Goal: Book appointment/travel/reservation

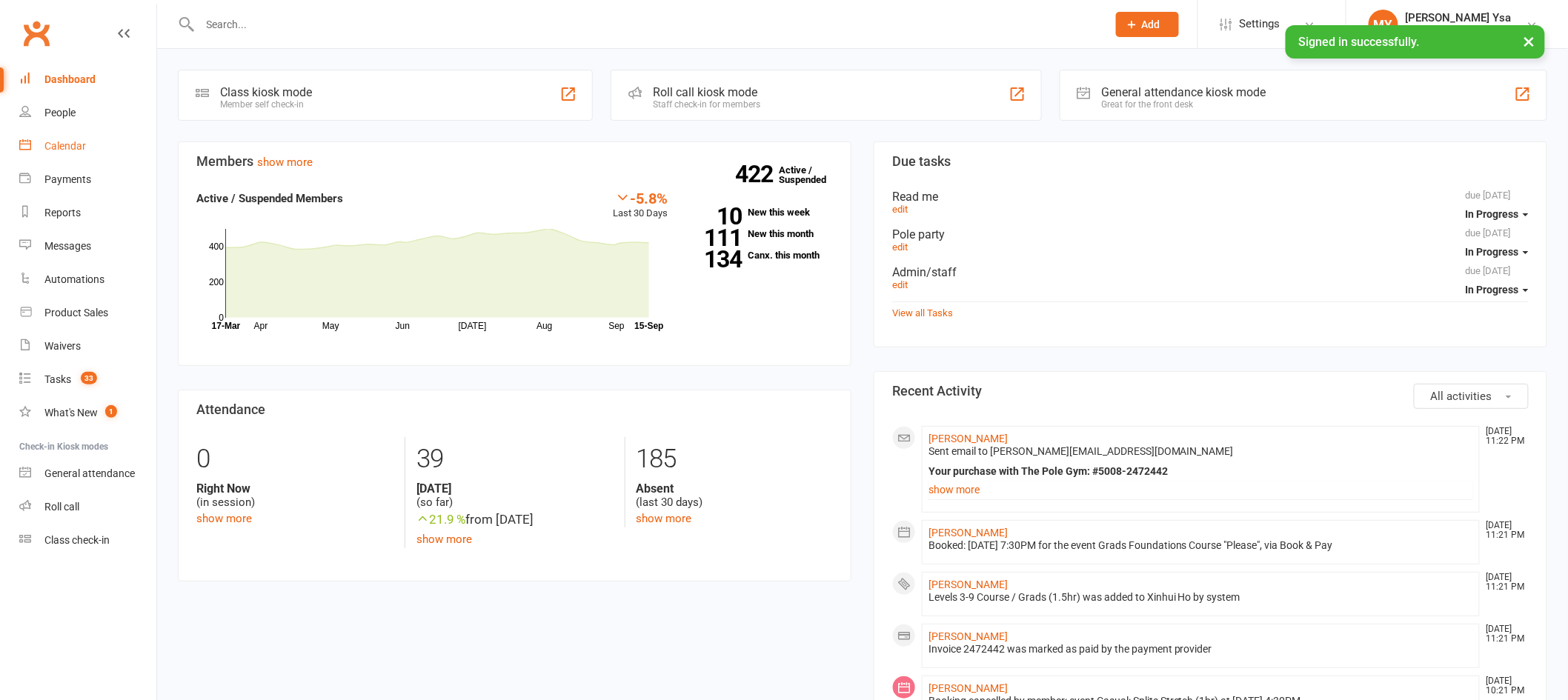
click at [56, 154] on link "Calendar" at bounding box center [88, 145] width 137 height 33
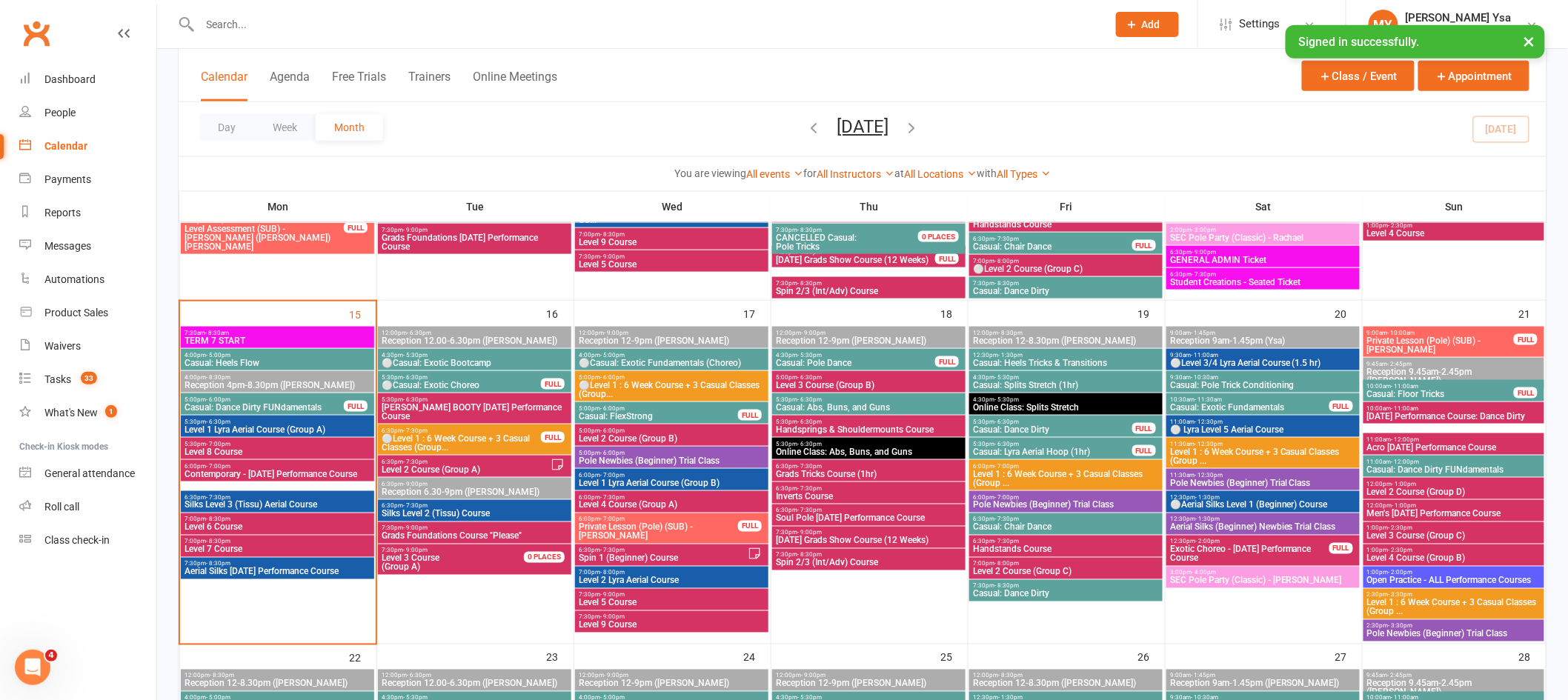
scroll to position [670, 0]
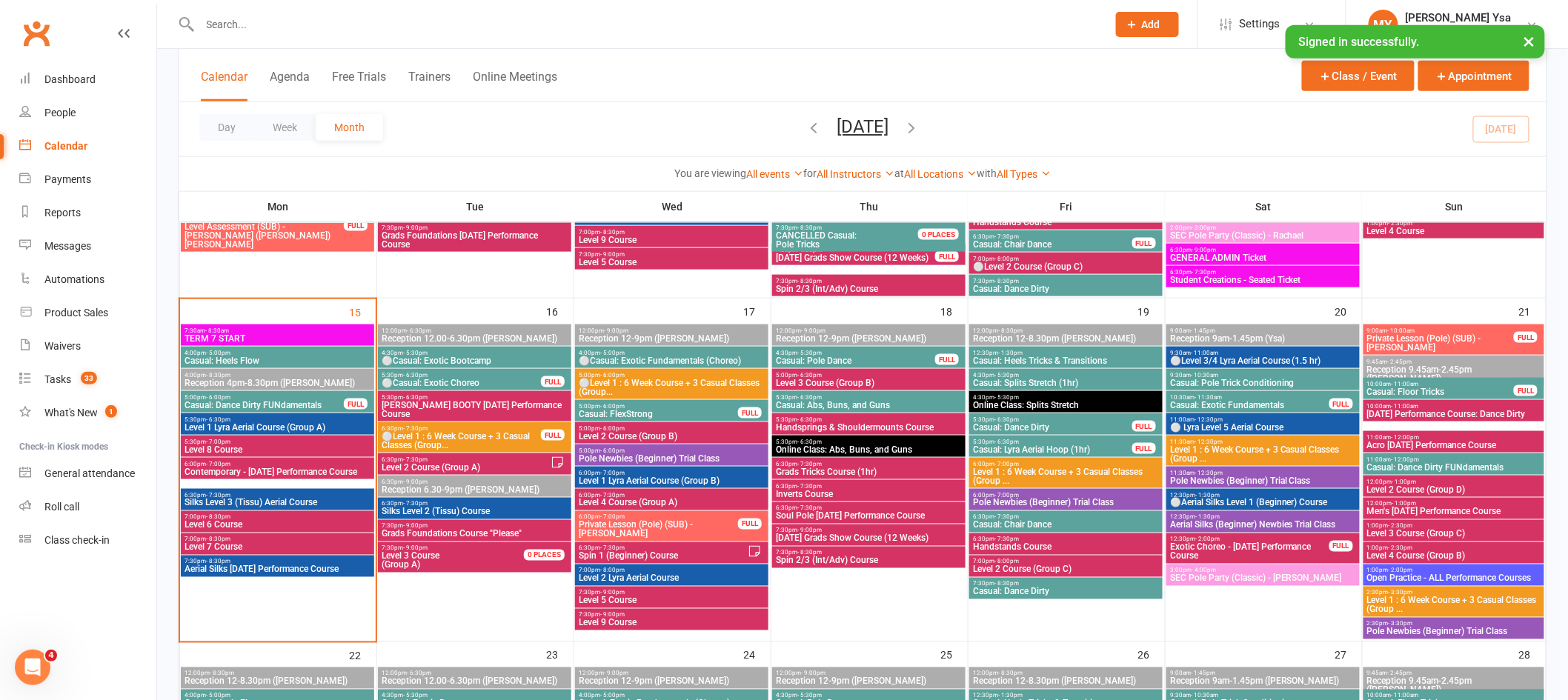
click at [647, 412] on span "Casual: FlexStrong" at bounding box center [658, 414] width 161 height 9
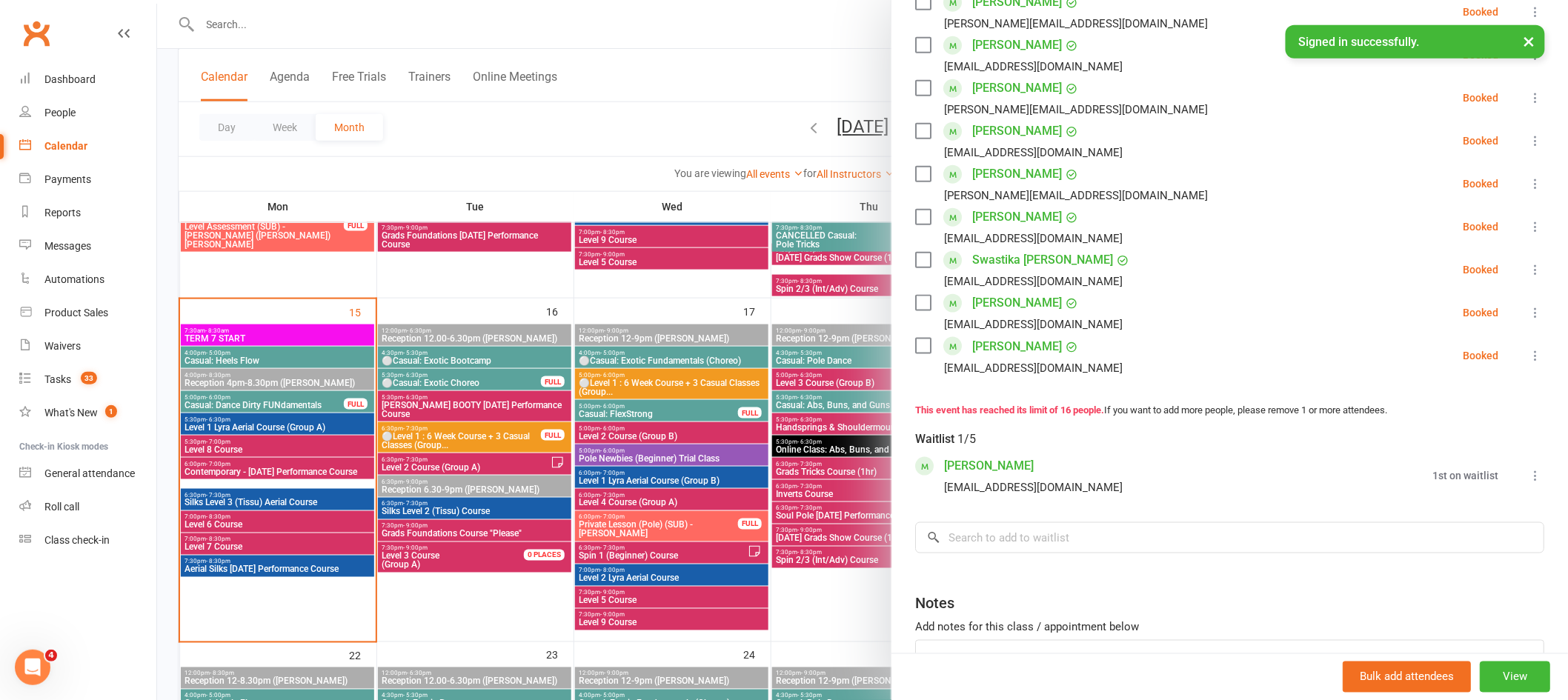
scroll to position [0, 0]
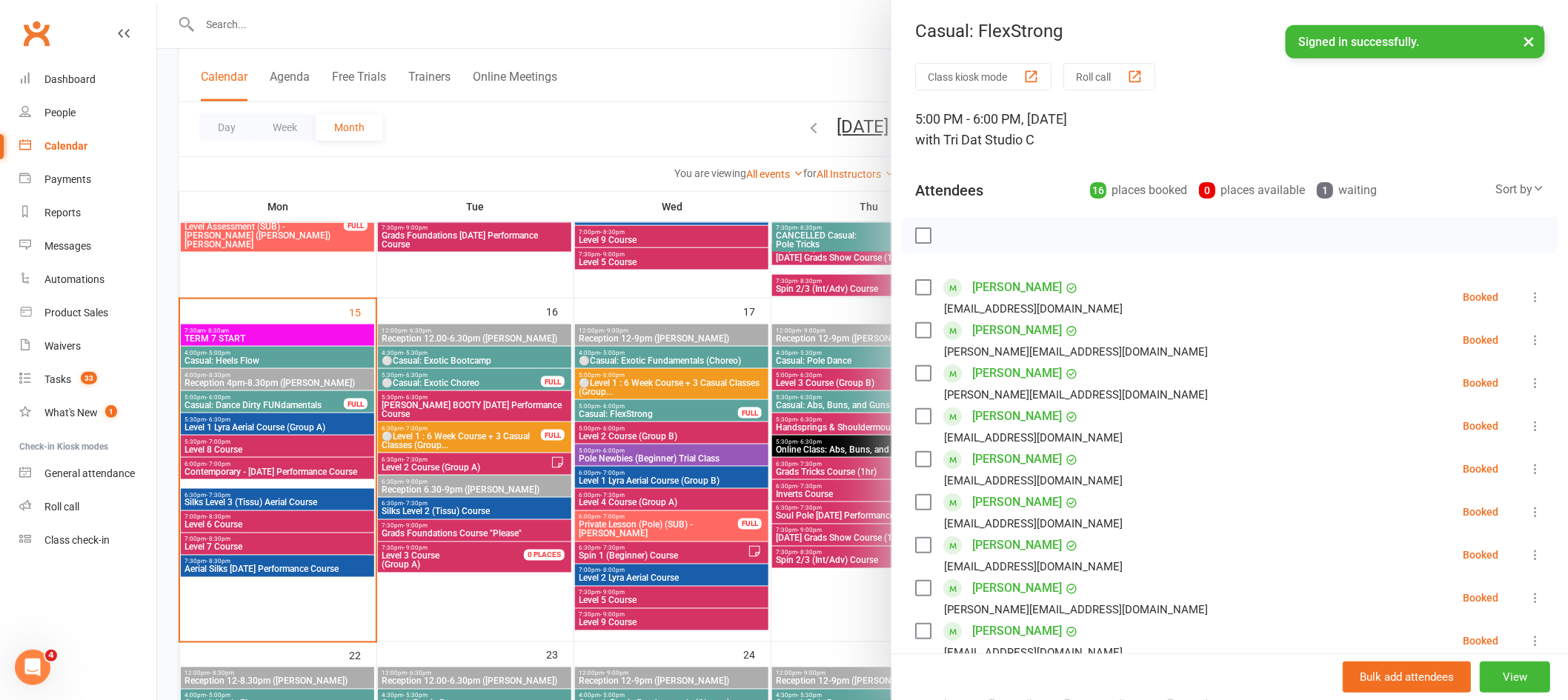
click at [626, 366] on div at bounding box center [863, 350] width 1411 height 700
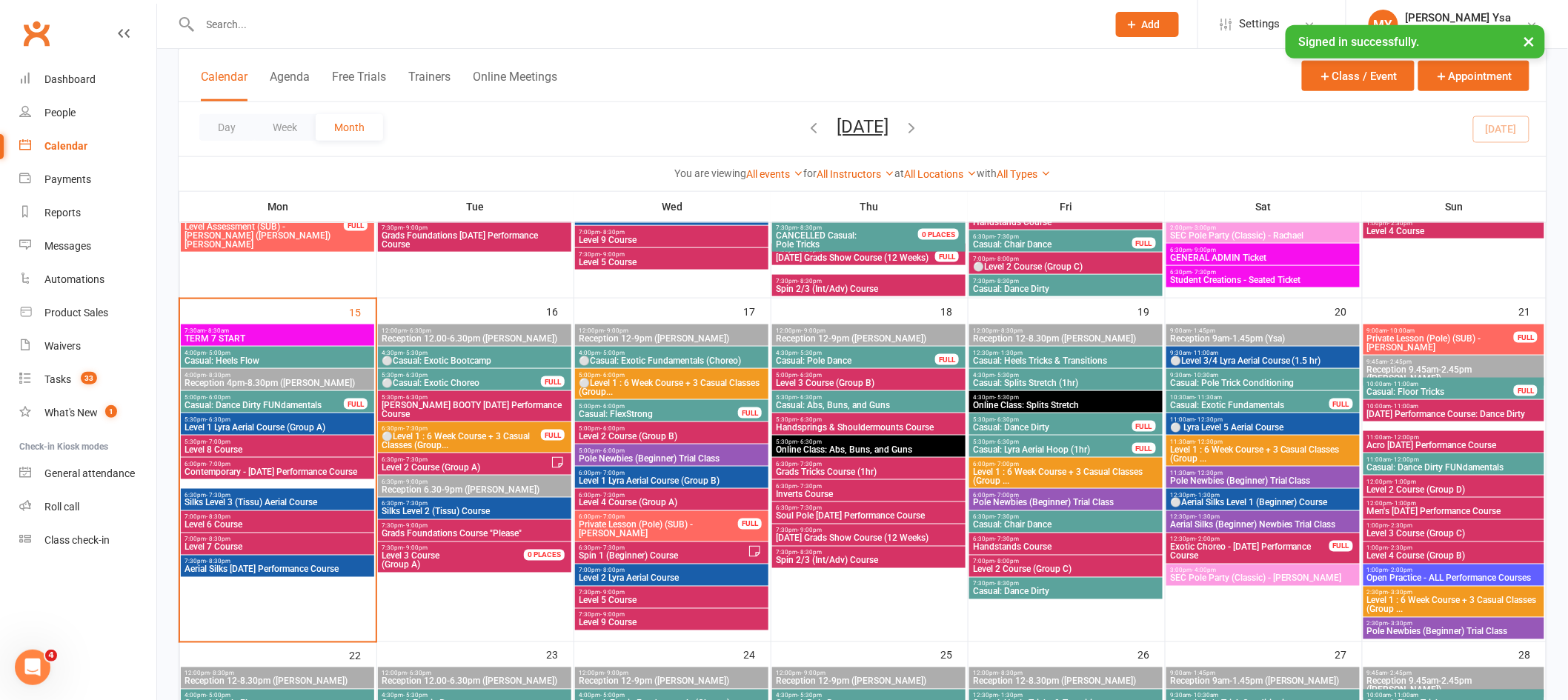
click at [667, 361] on span "⚪Casual: Exotic Fundamentals (Choreo)" at bounding box center [672, 361] width 188 height 9
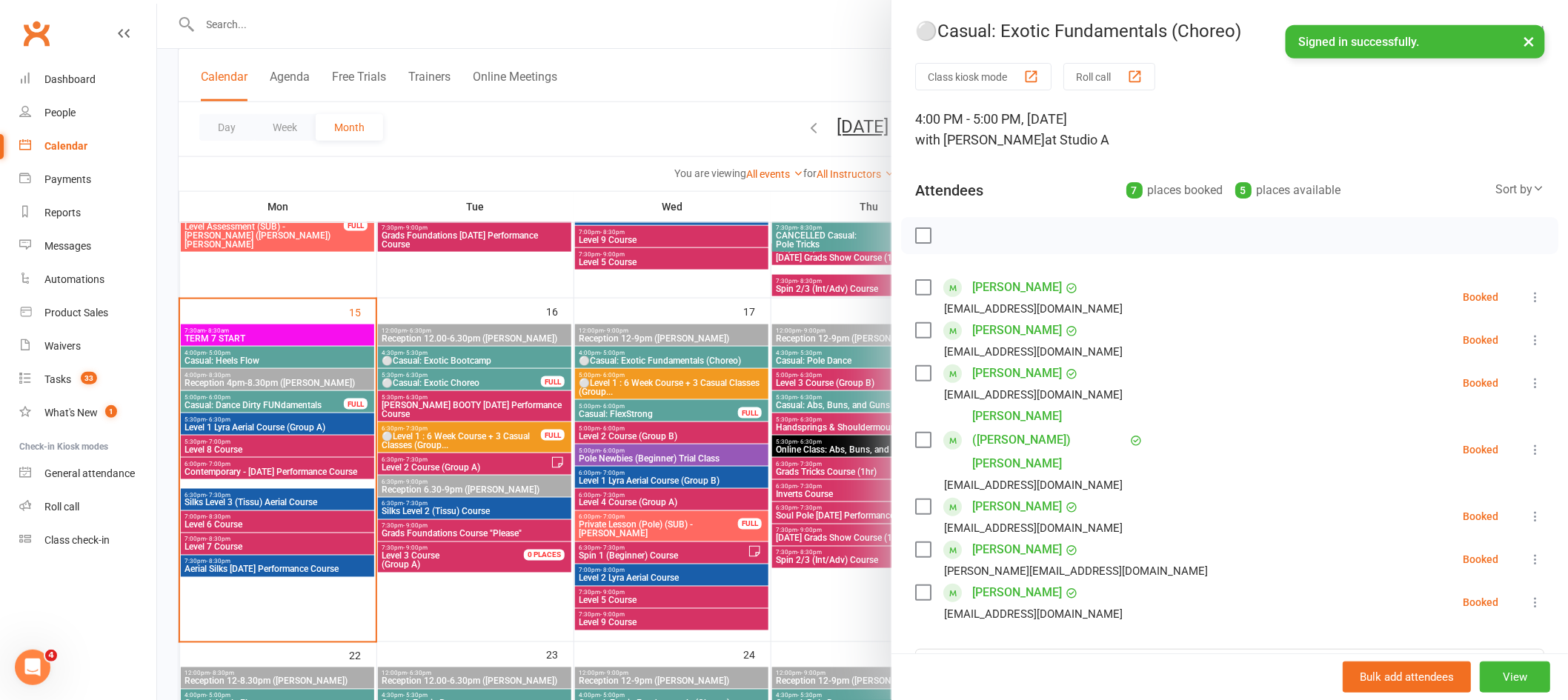
click at [803, 265] on div at bounding box center [863, 350] width 1411 height 700
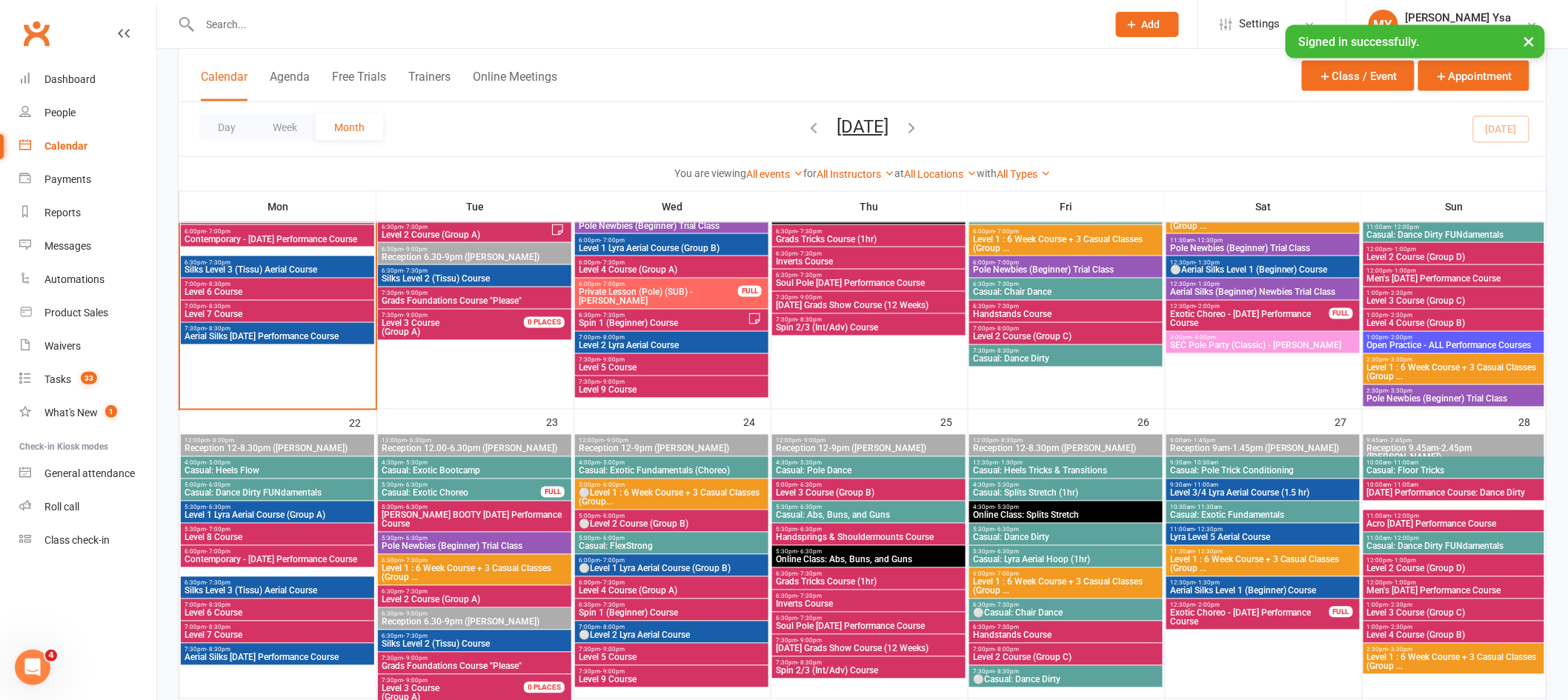
scroll to position [908, 0]
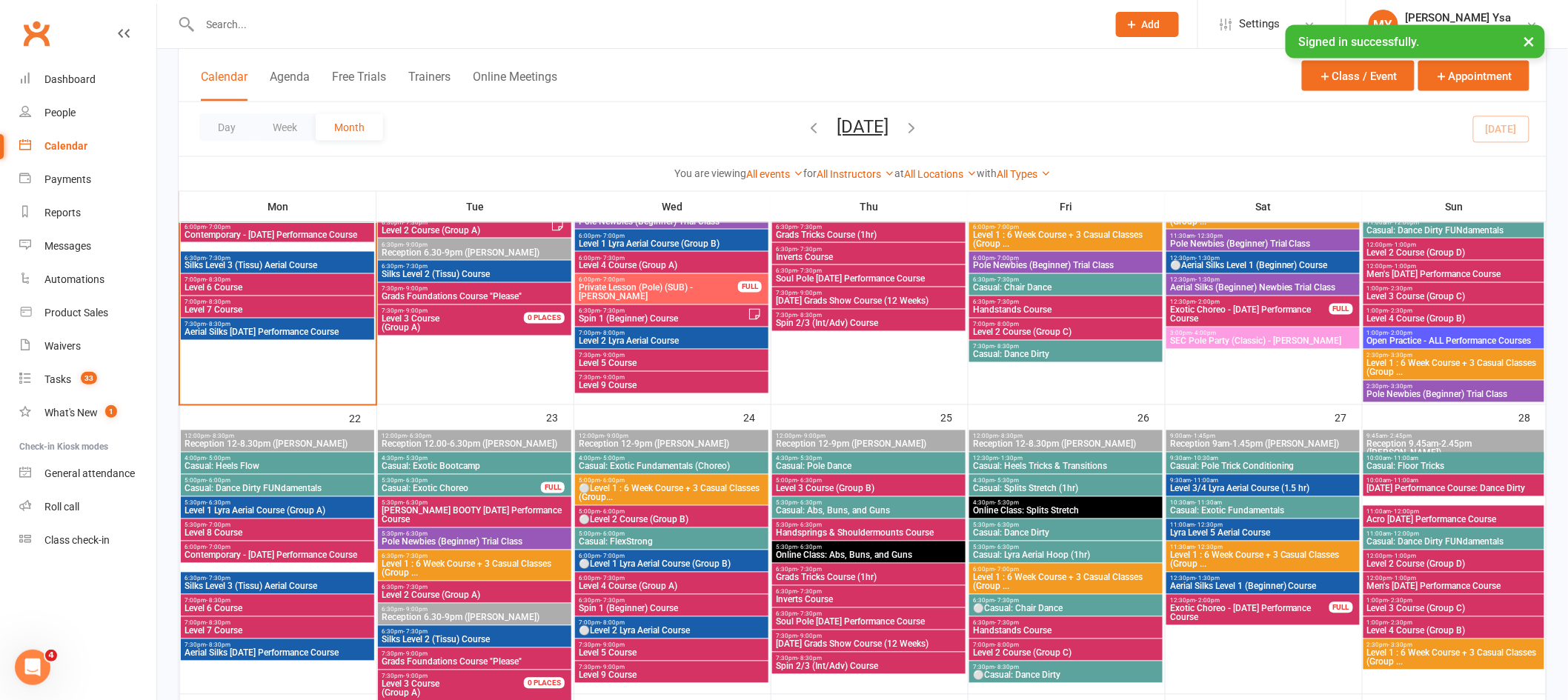
click at [485, 485] on span "Casual: Exotic Choreo" at bounding box center [461, 489] width 161 height 9
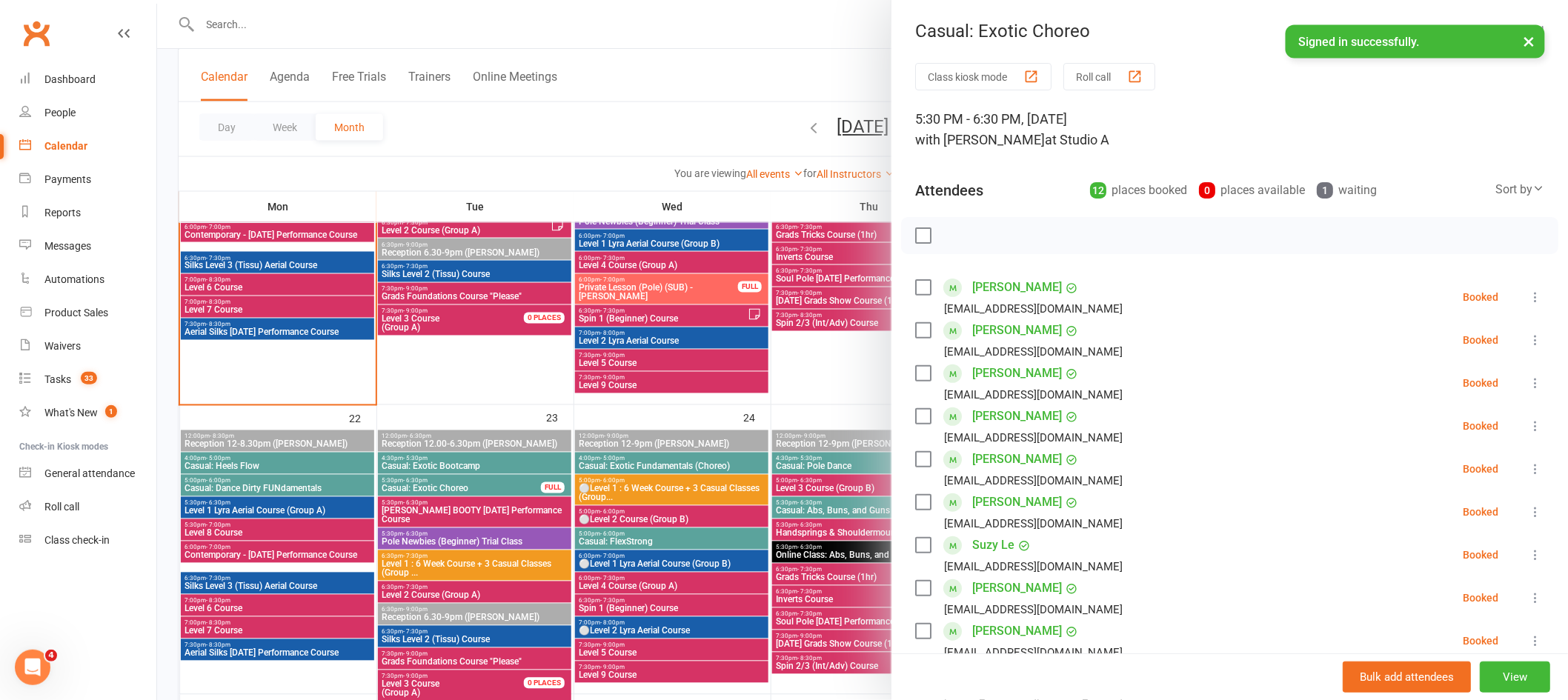
click at [576, 397] on div at bounding box center [863, 350] width 1411 height 700
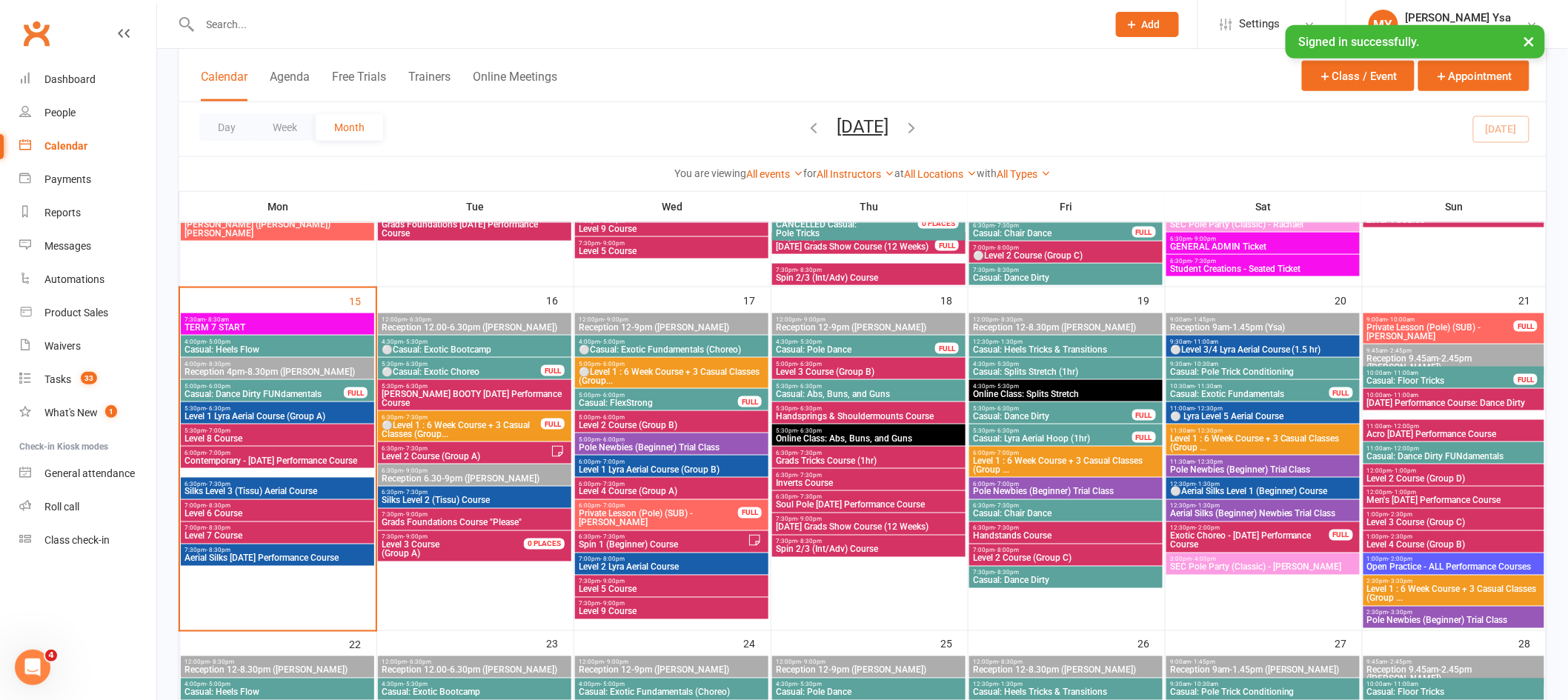
scroll to position [663, 0]
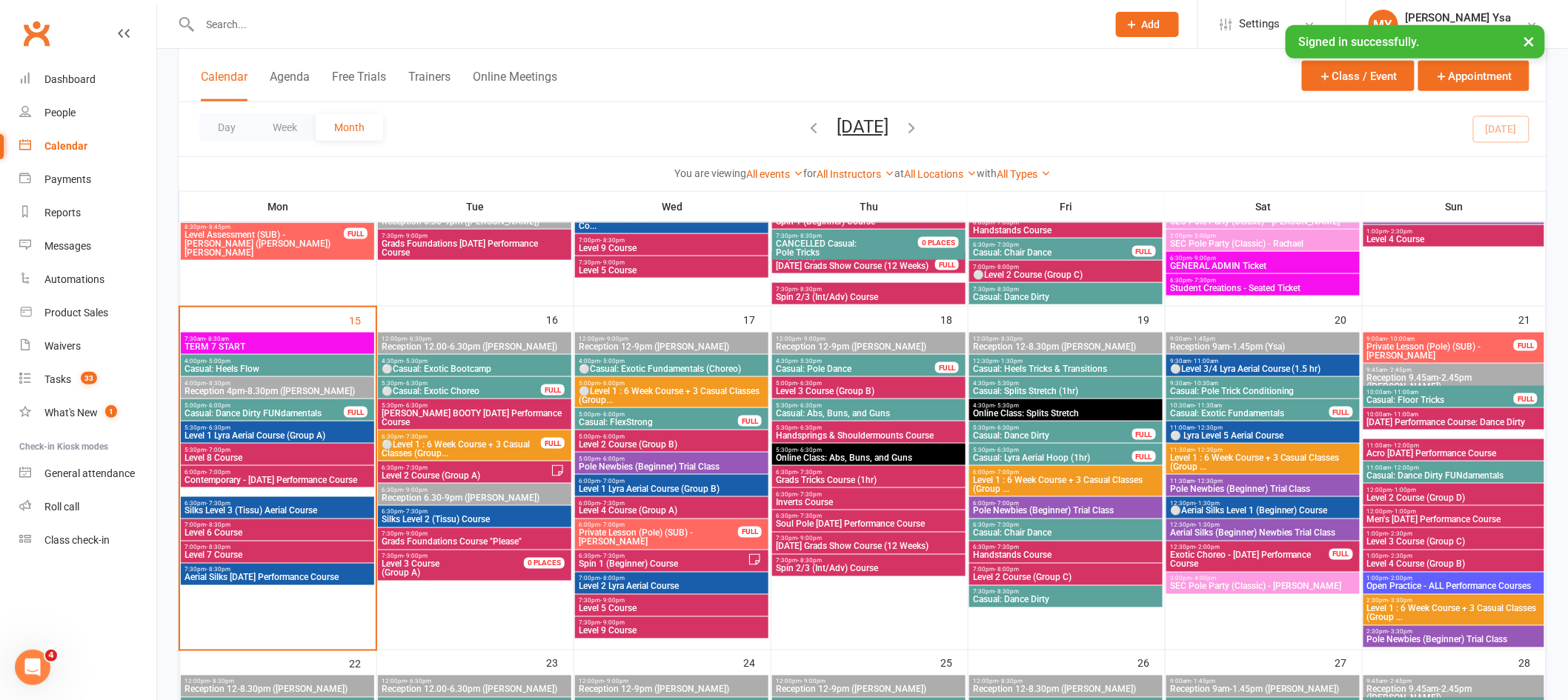
click at [514, 383] on span "5:30pm - 6:30pm" at bounding box center [461, 383] width 161 height 7
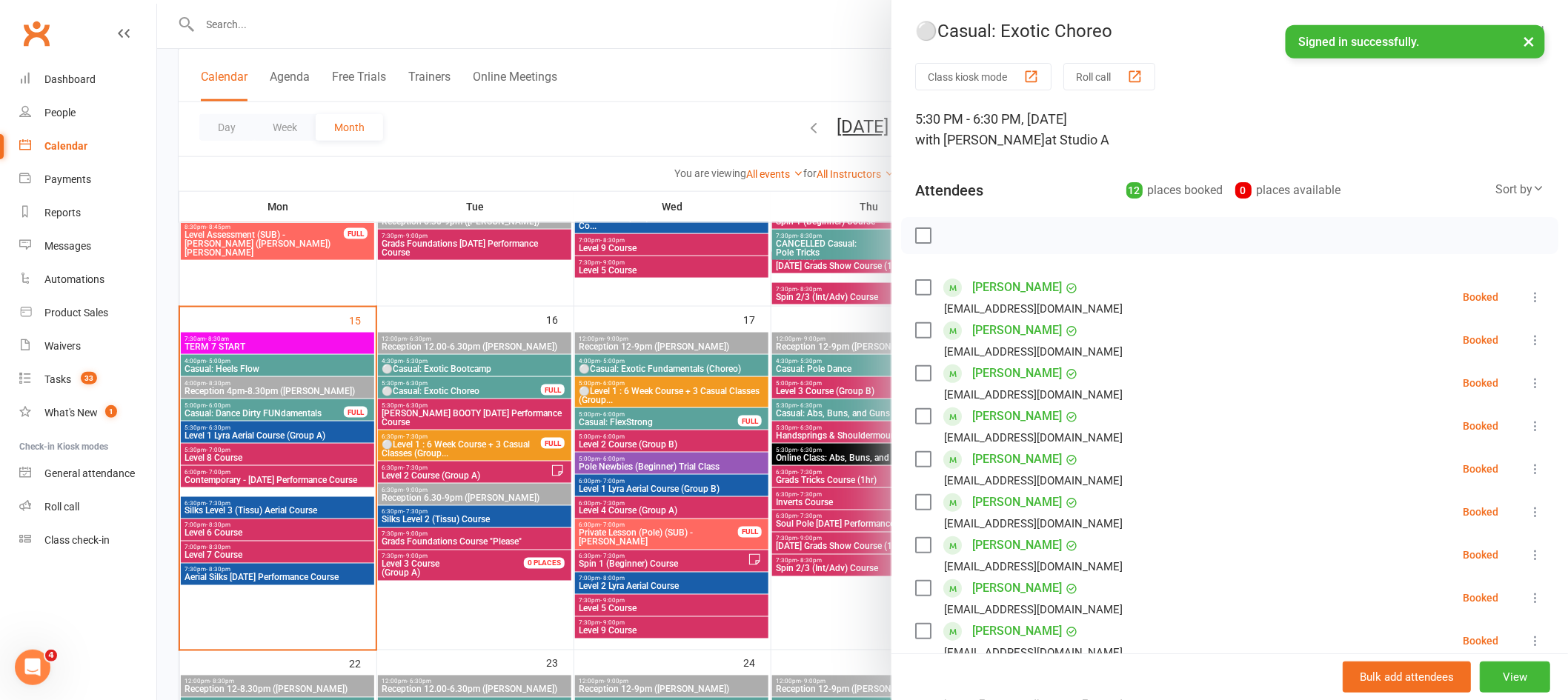
click at [514, 383] on div at bounding box center [863, 350] width 1411 height 700
